Goal: Download file/media

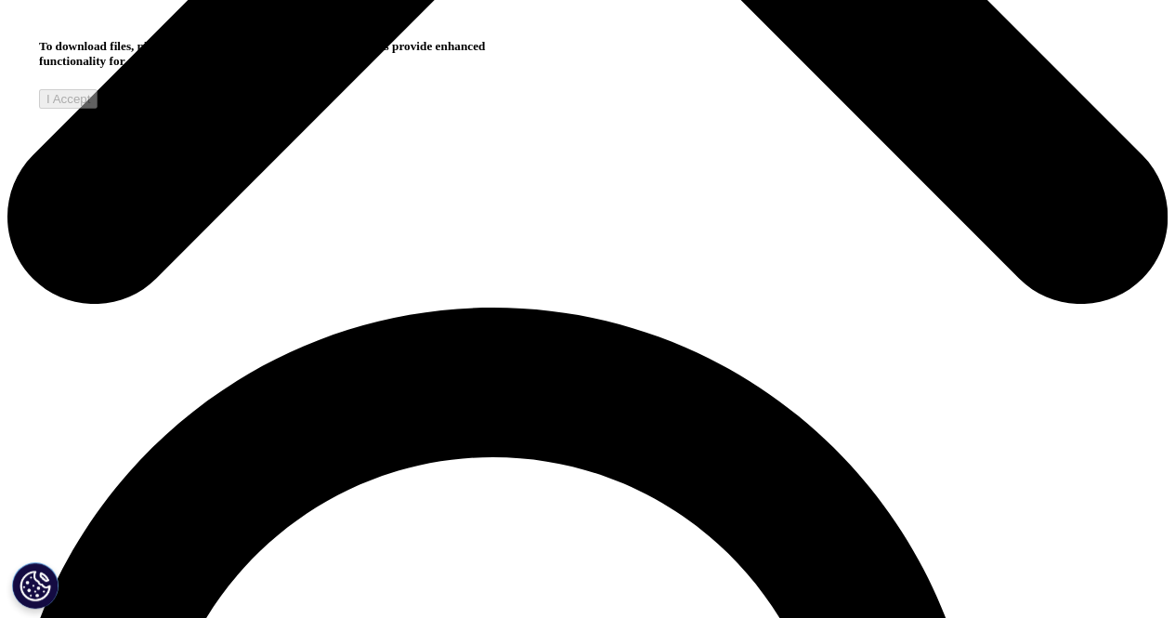
scroll to position [253, 1096]
type input "a"
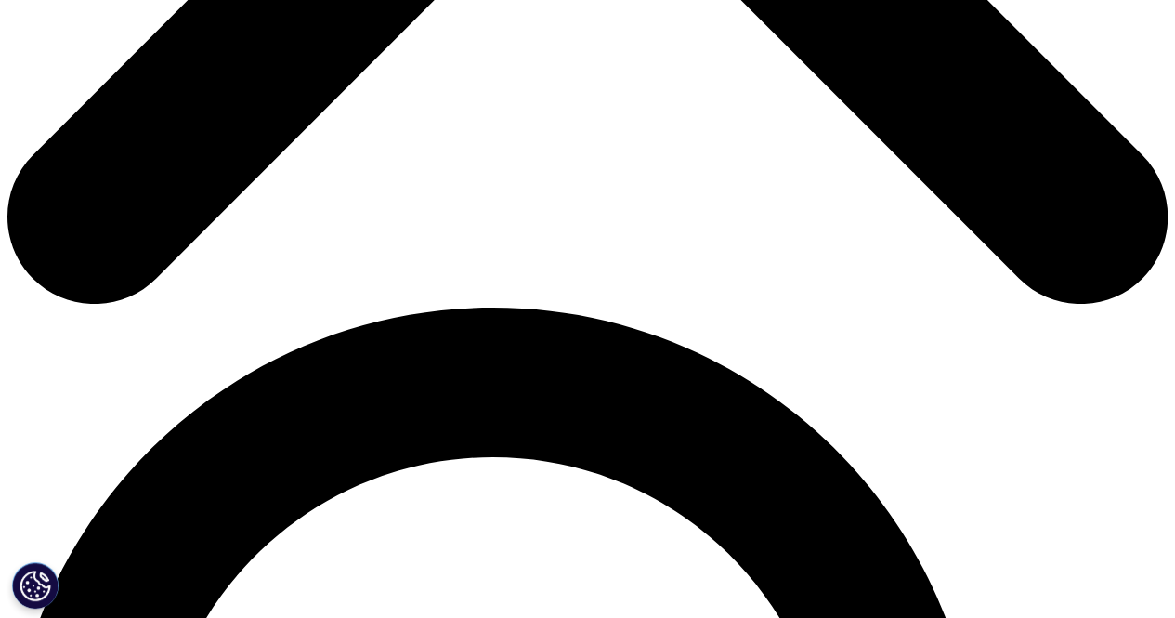
type input "a"
type input "aaa"
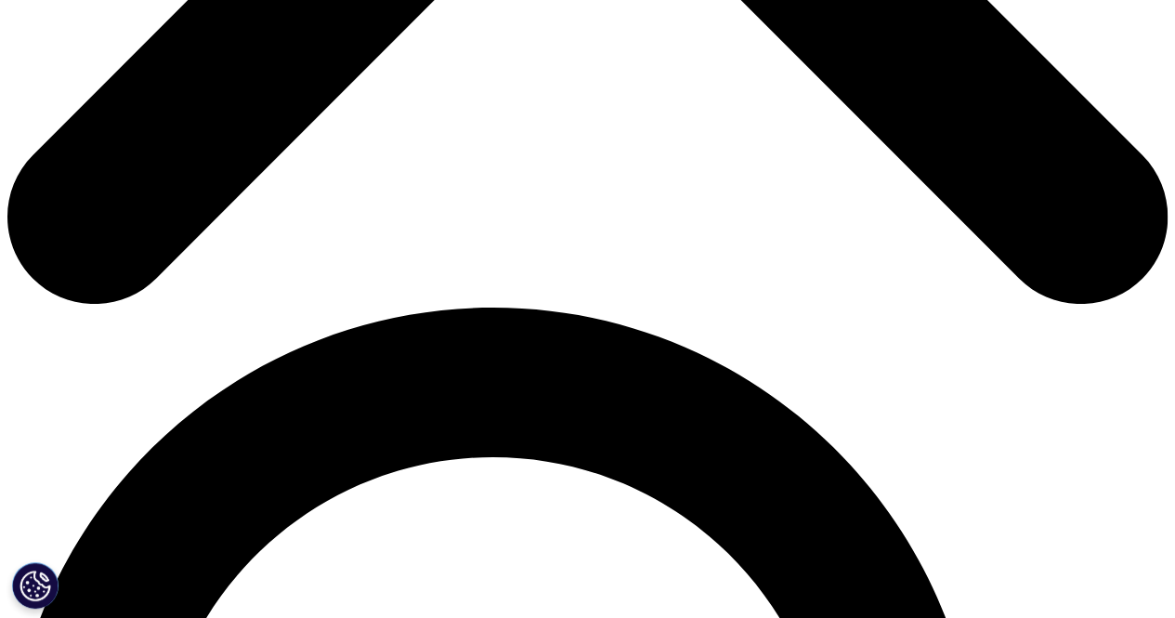
type input "aaa"
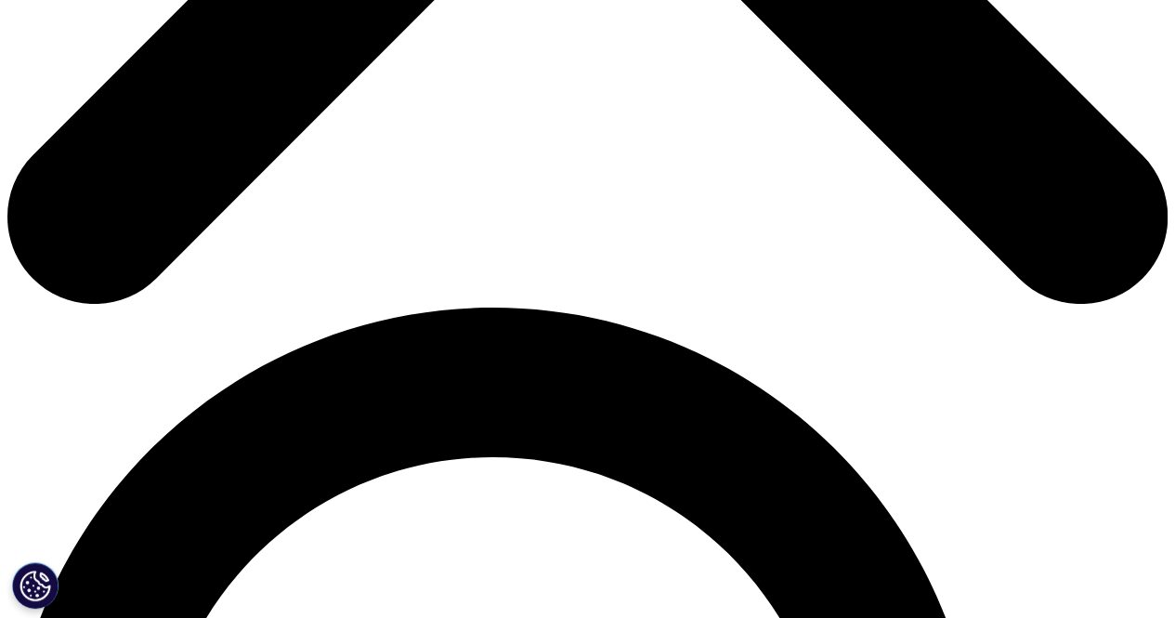
type input "[PERSON_NAME][EMAIL_ADDRESS][DOMAIN_NAME]"
type input "aa"
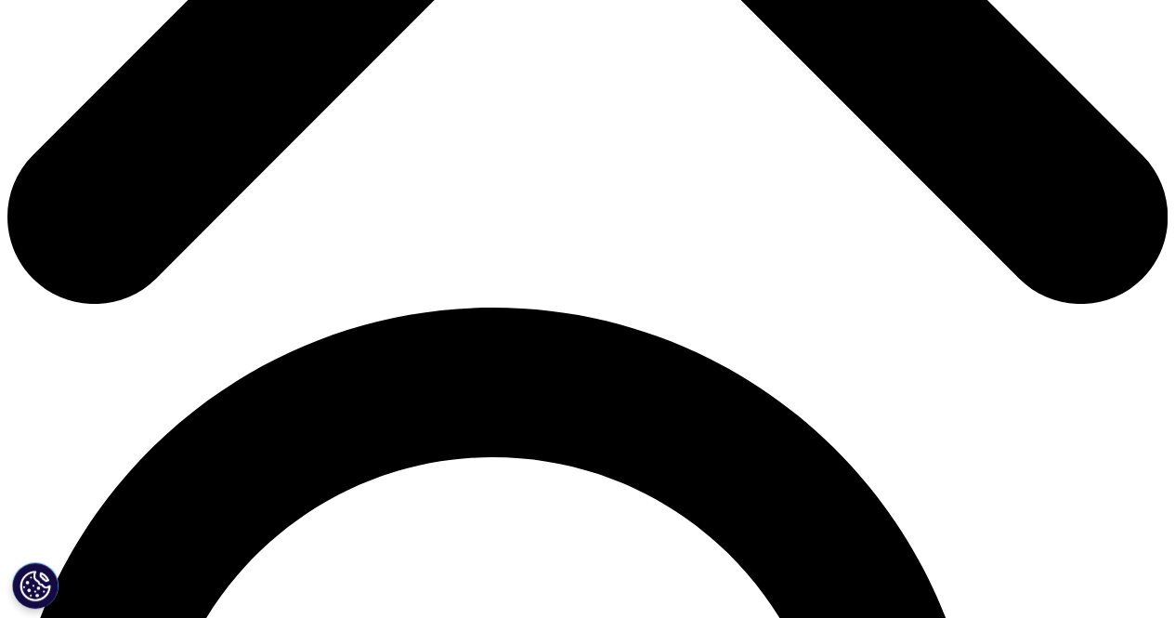
select select "[GEOGRAPHIC_DATA]"
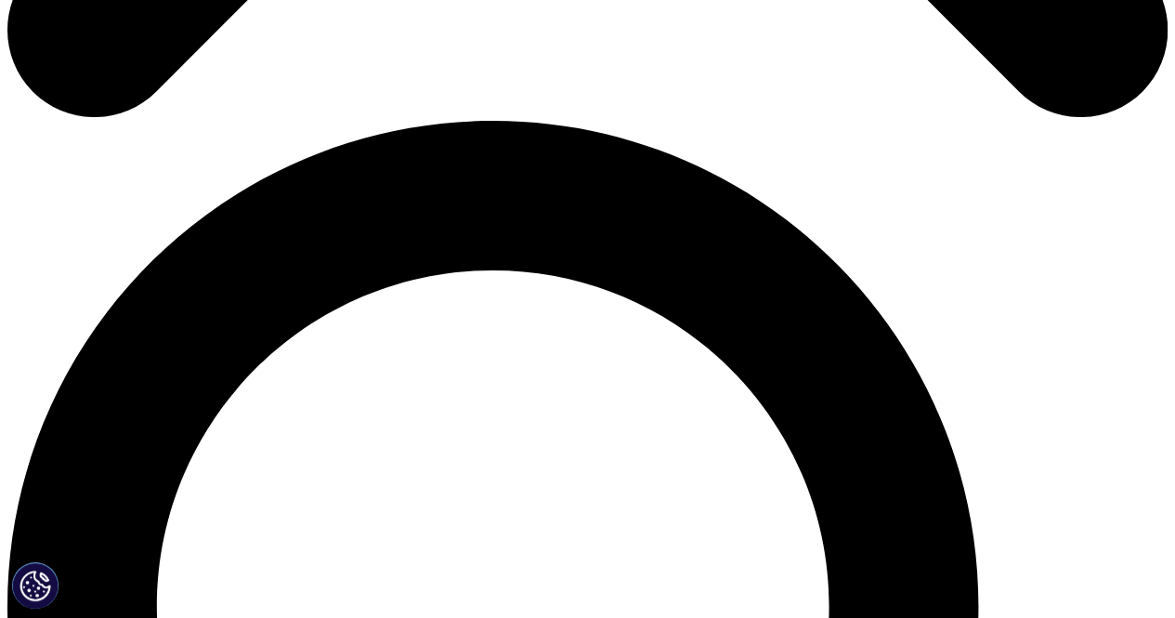
scroll to position [1071, 0]
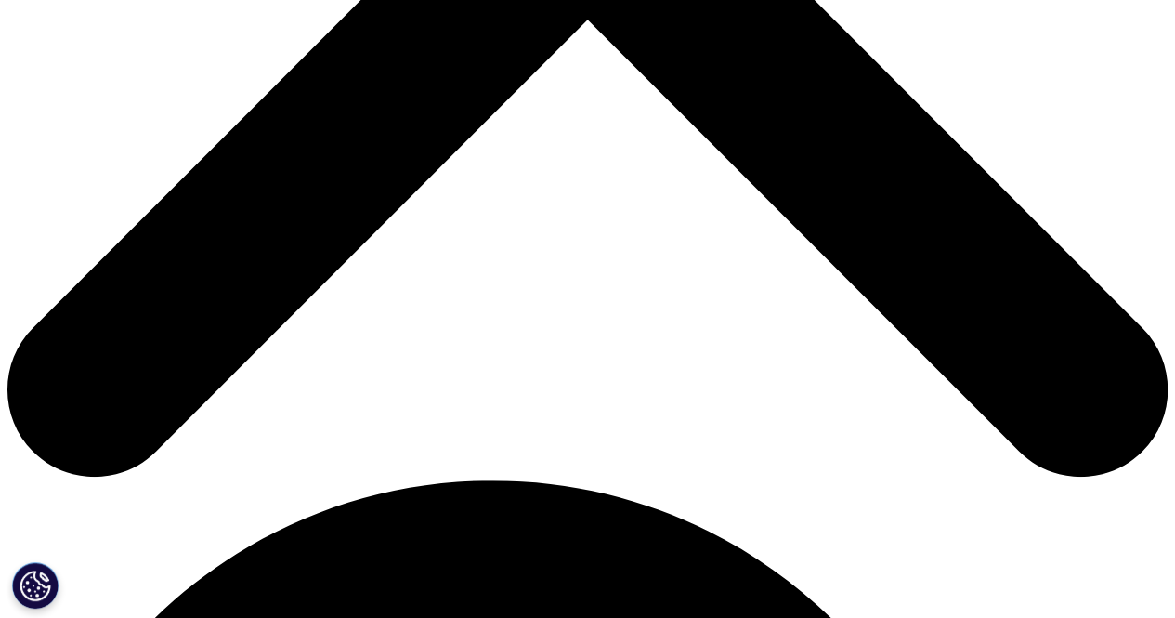
scroll to position [653, 0]
